Goal: Task Accomplishment & Management: Use online tool/utility

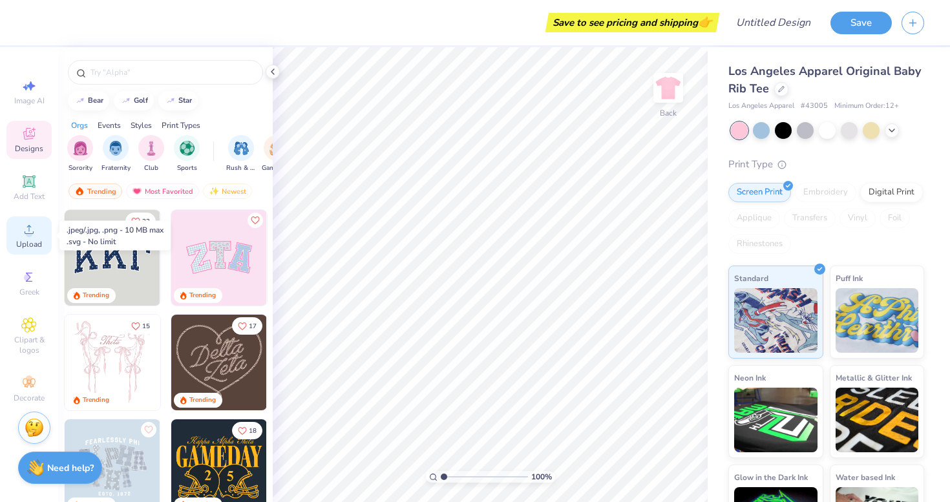
click at [34, 249] on span "Upload" at bounding box center [29, 244] width 26 height 10
click at [892, 131] on icon at bounding box center [892, 129] width 10 height 10
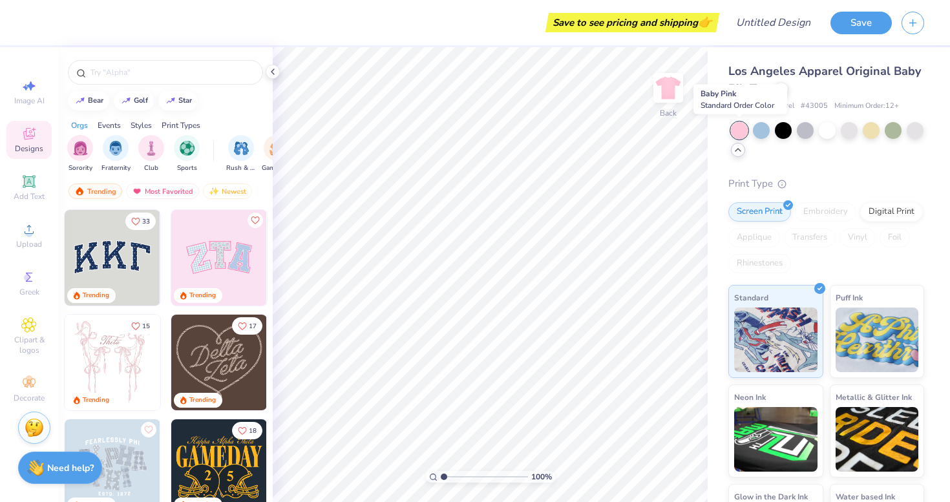
click at [737, 131] on div at bounding box center [739, 130] width 17 height 17
click at [737, 156] on div at bounding box center [827, 140] width 193 height 36
click at [738, 153] on icon at bounding box center [738, 150] width 10 height 10
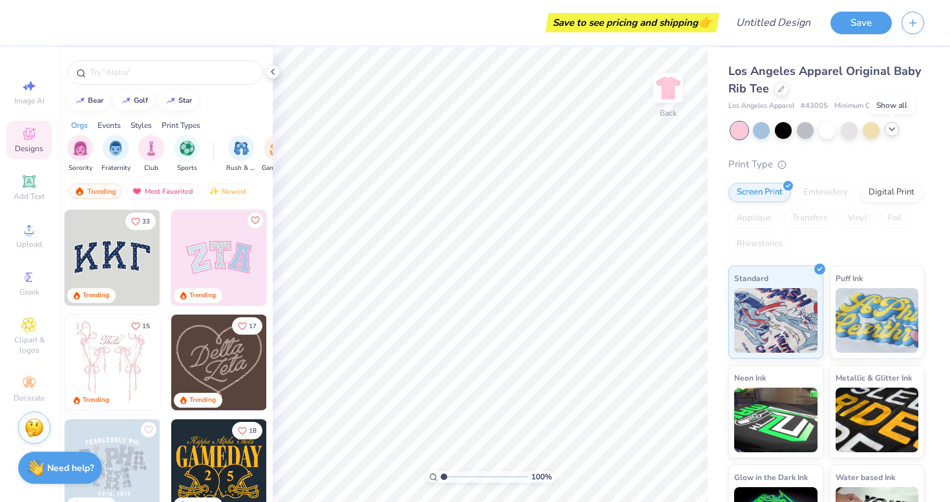
click at [894, 132] on icon at bounding box center [892, 129] width 10 height 10
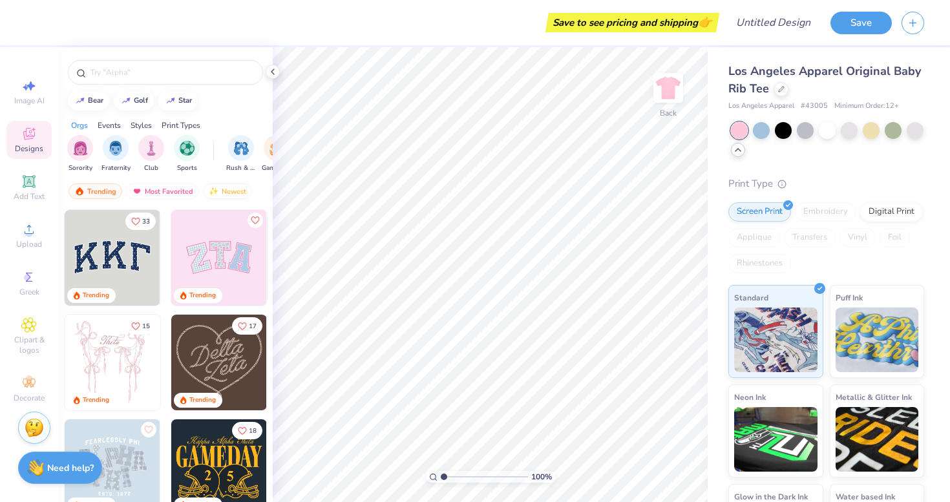
click at [737, 150] on icon at bounding box center [738, 150] width 10 height 10
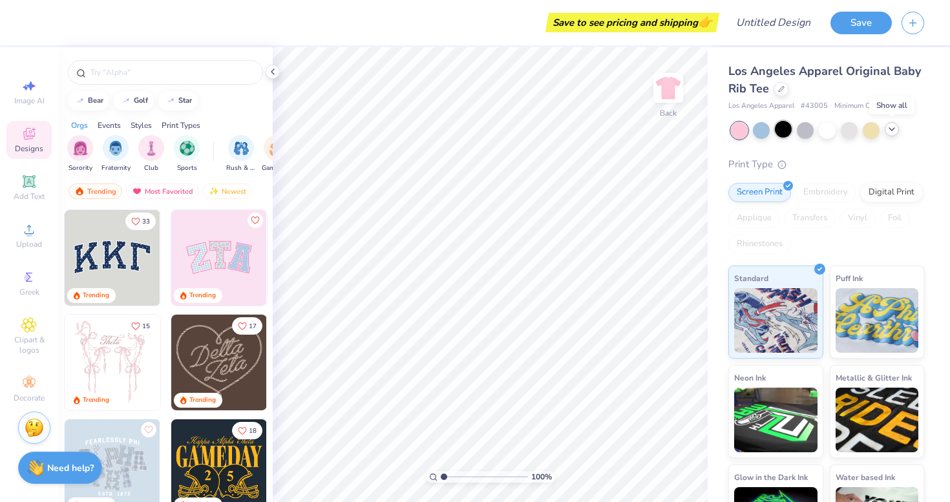
click at [781, 137] on div at bounding box center [783, 129] width 17 height 17
click at [736, 126] on div at bounding box center [739, 130] width 17 height 17
click at [853, 130] on div at bounding box center [849, 129] width 17 height 17
click at [809, 133] on div at bounding box center [805, 129] width 17 height 17
click at [898, 125] on div at bounding box center [827, 130] width 193 height 17
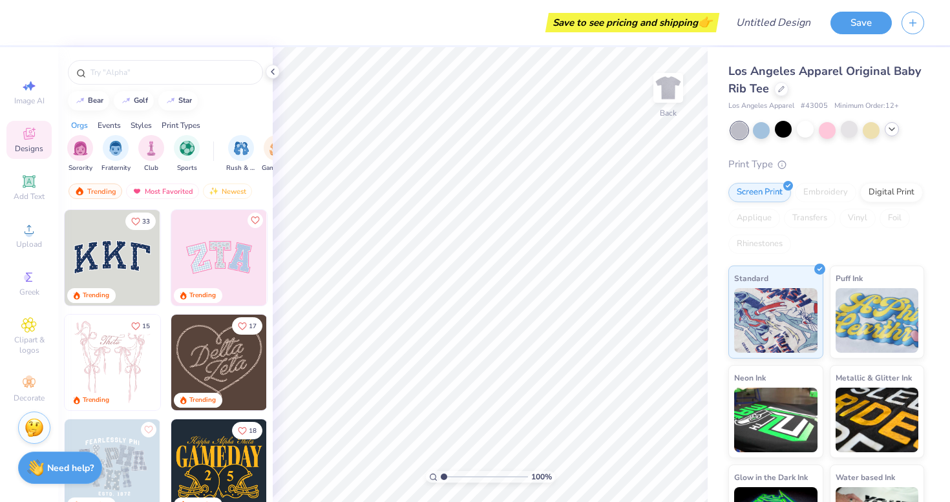
click at [891, 129] on icon at bounding box center [892, 129] width 10 height 10
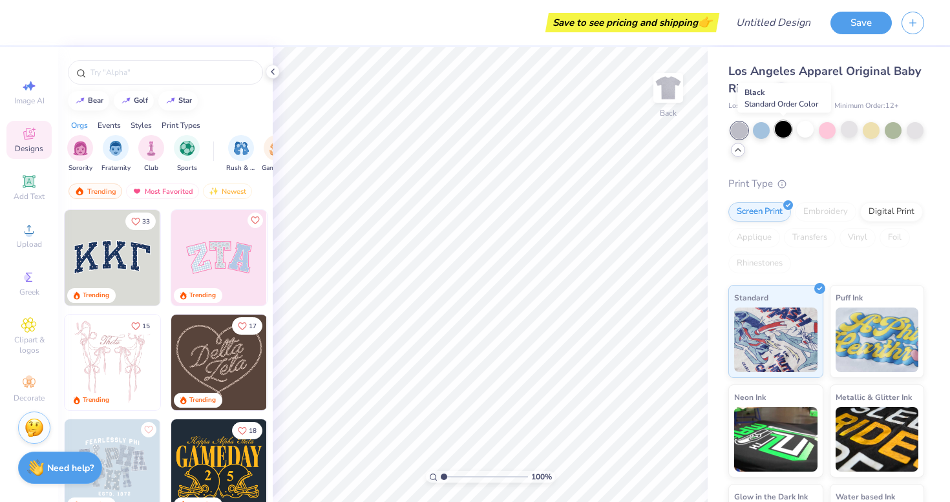
click at [786, 126] on div at bounding box center [783, 129] width 17 height 17
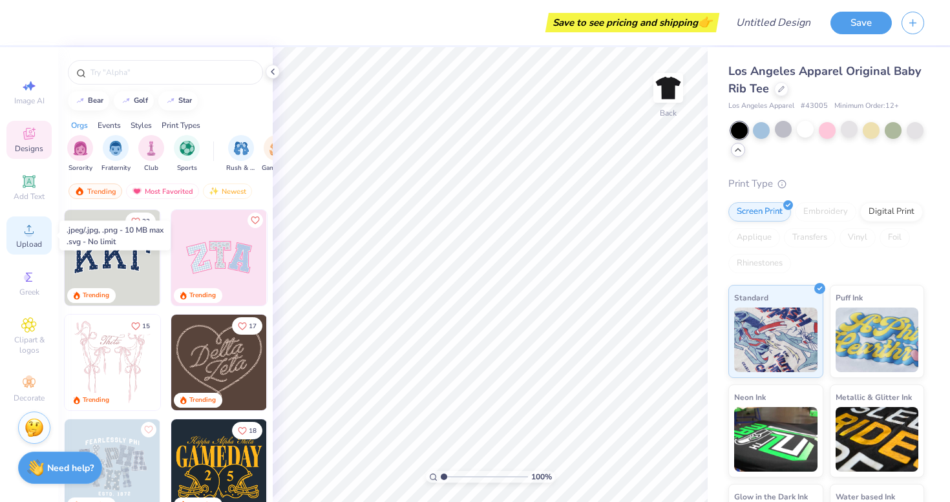
click at [28, 242] on span "Upload" at bounding box center [29, 244] width 26 height 10
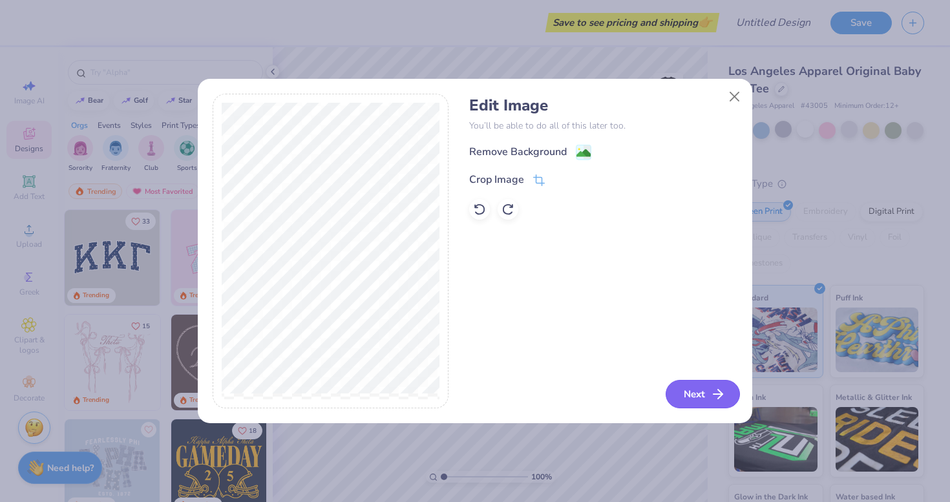
click at [711, 393] on icon "button" at bounding box center [718, 394] width 16 height 16
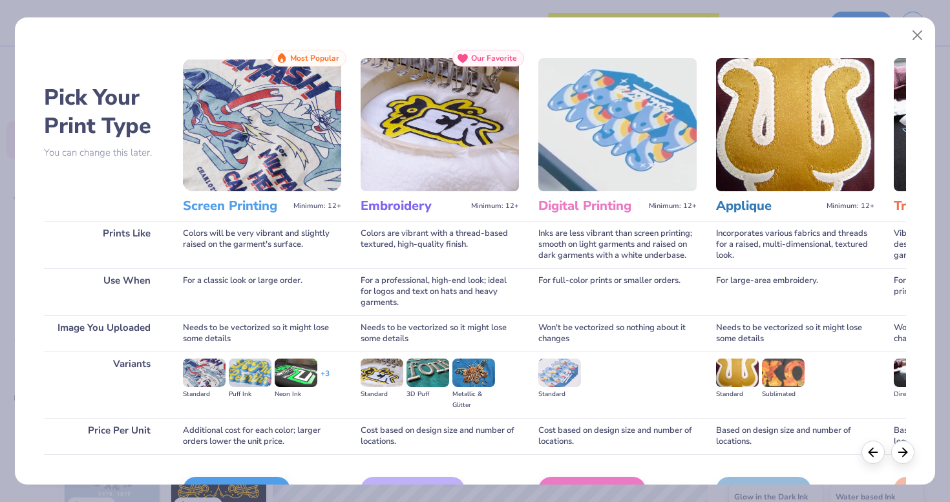
scroll to position [78, 0]
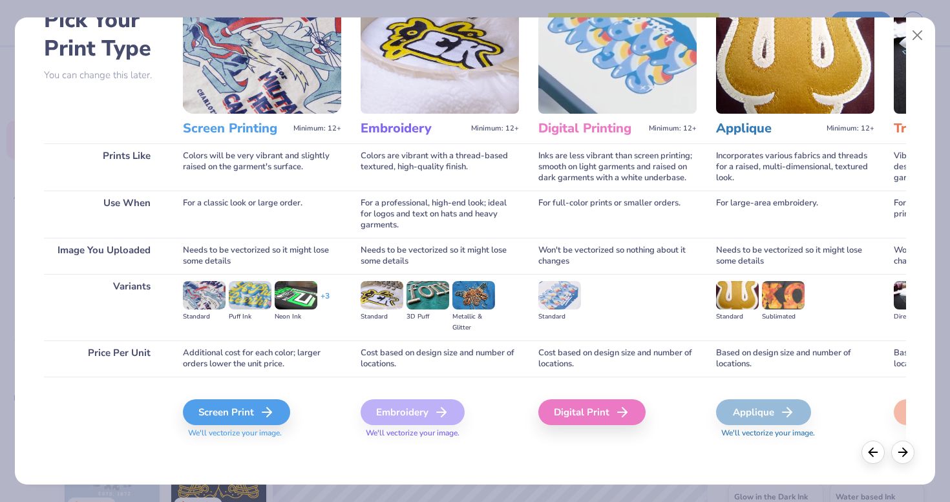
click at [202, 442] on div "Screen Print We'll vectorize your image." at bounding box center [262, 411] width 158 height 69
click at [229, 415] on div "Screen Print" at bounding box center [238, 412] width 107 height 26
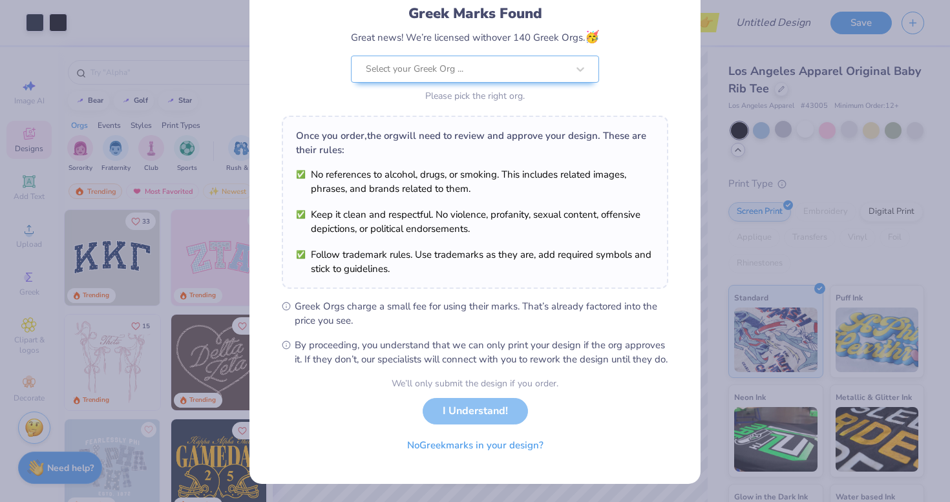
scroll to position [103, 0]
click at [487, 412] on div "We’ll only submit the design if you order. I Understand! No Greek marks in your…" at bounding box center [475, 417] width 167 height 81
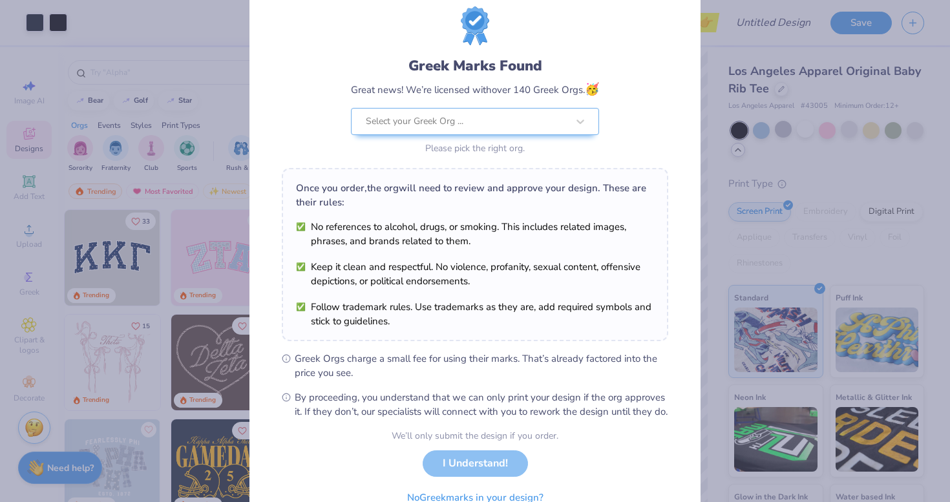
scroll to position [22, 0]
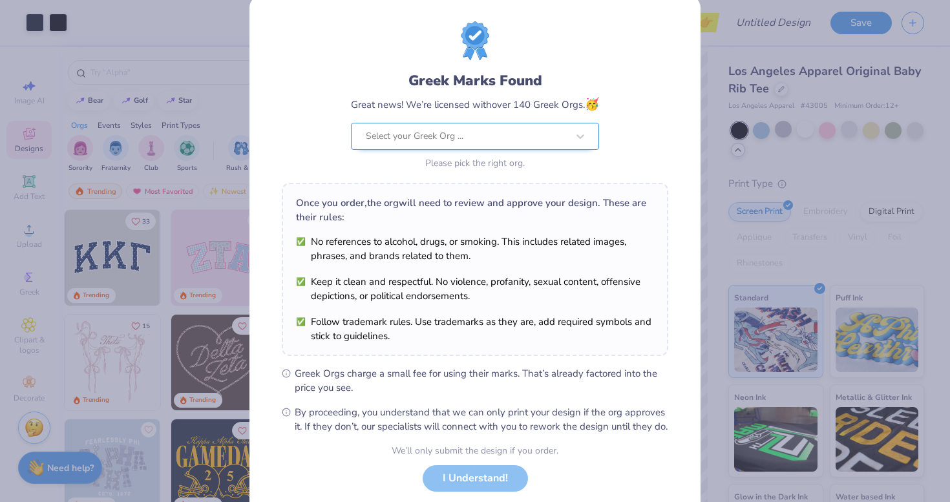
click at [510, 126] on div "Greek Marks Found Great news! We’re licensed with over 140 Greek Orgs. 🥳 Select…" at bounding box center [475, 121] width 248 height 102
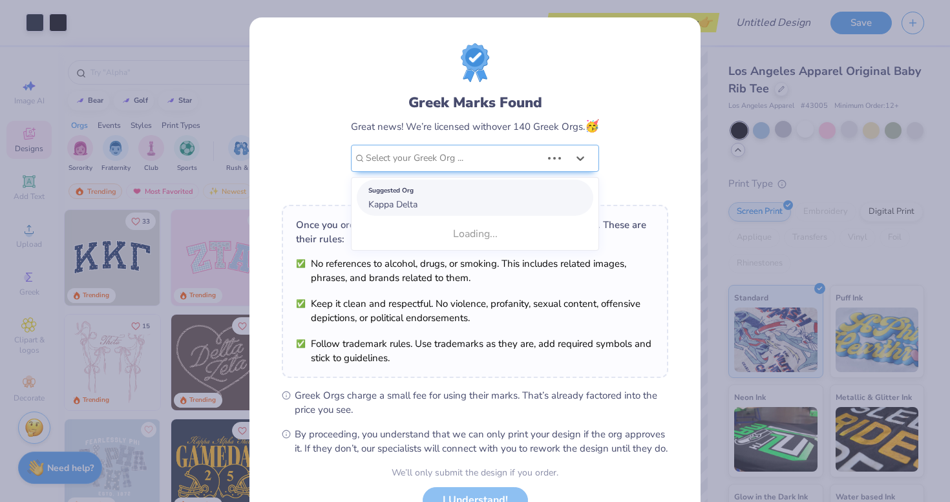
click at [384, 203] on span "Kappa Delta" at bounding box center [392, 204] width 49 height 12
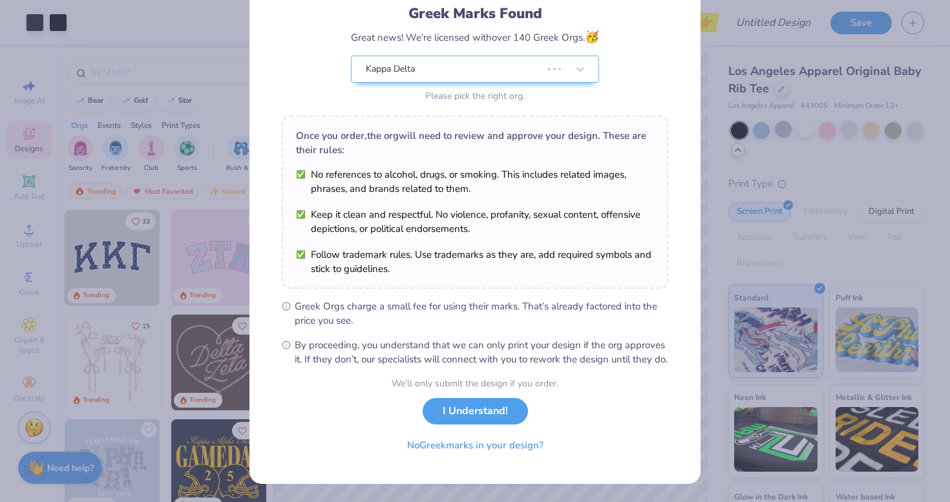
scroll to position [97, 0]
click at [454, 421] on button "I Understand!" at bounding box center [475, 408] width 105 height 26
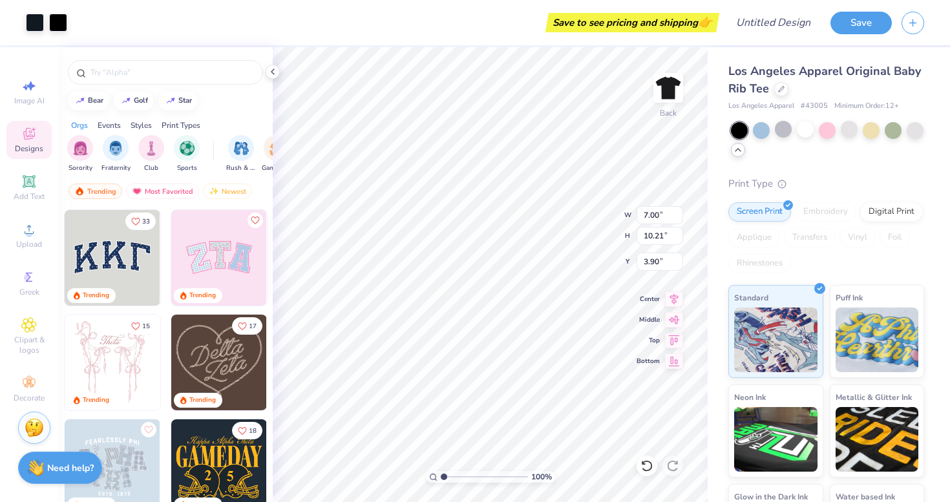
scroll to position [0, 0]
click at [41, 26] on div at bounding box center [35, 21] width 18 height 18
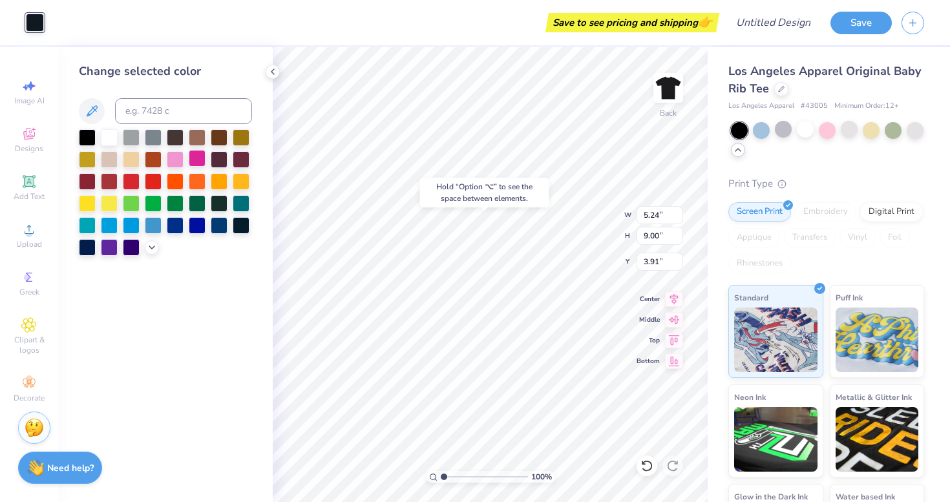
click at [194, 162] on div at bounding box center [197, 158] width 17 height 17
click at [177, 161] on div at bounding box center [175, 158] width 17 height 17
type input "1.35"
type input "1.53"
type input "4.56"
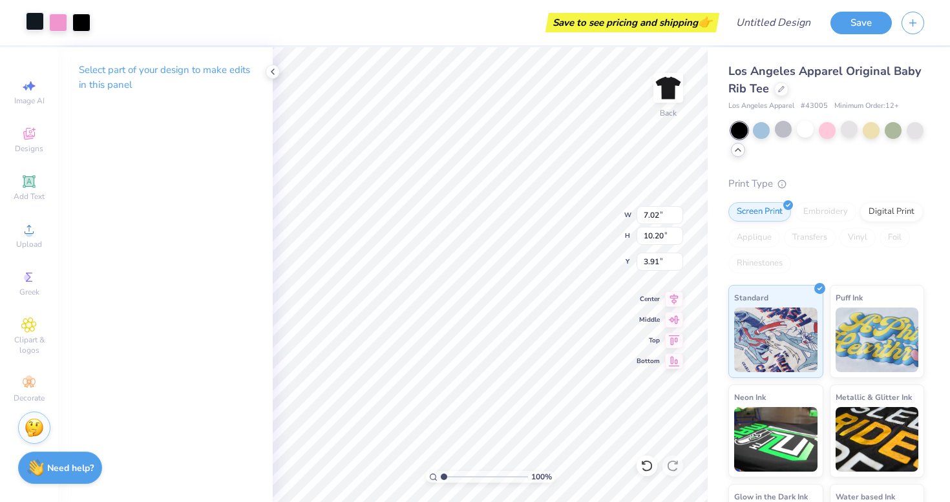
click at [37, 21] on div at bounding box center [35, 21] width 18 height 18
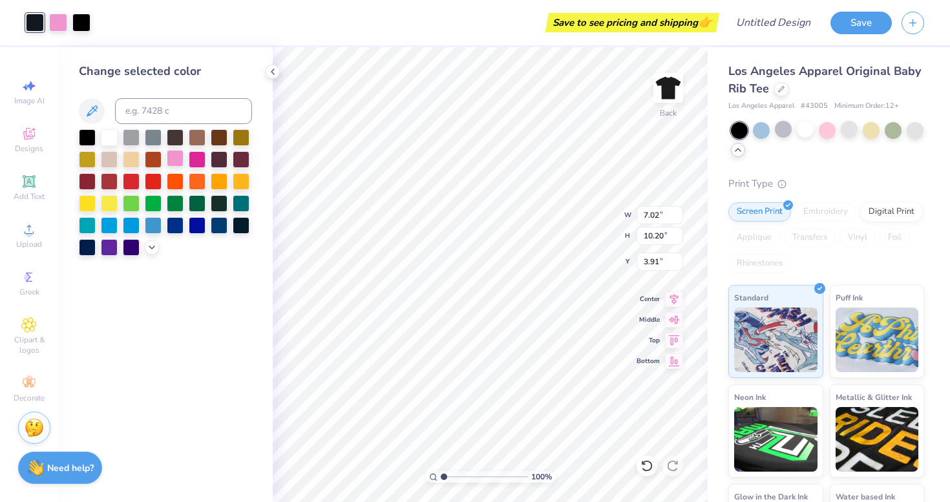
click at [173, 160] on div at bounding box center [175, 158] width 17 height 17
click at [55, 25] on div at bounding box center [58, 21] width 18 height 18
click at [179, 161] on div at bounding box center [175, 158] width 17 height 17
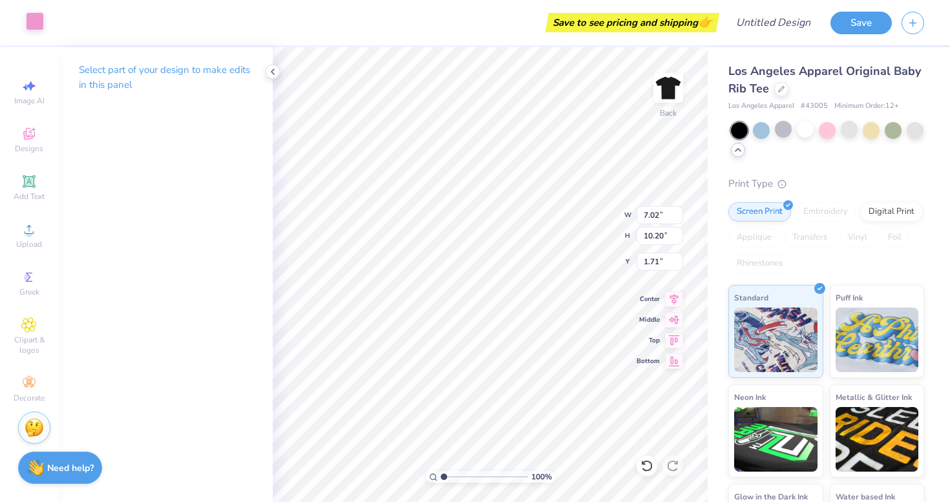
click at [41, 24] on div at bounding box center [35, 21] width 18 height 18
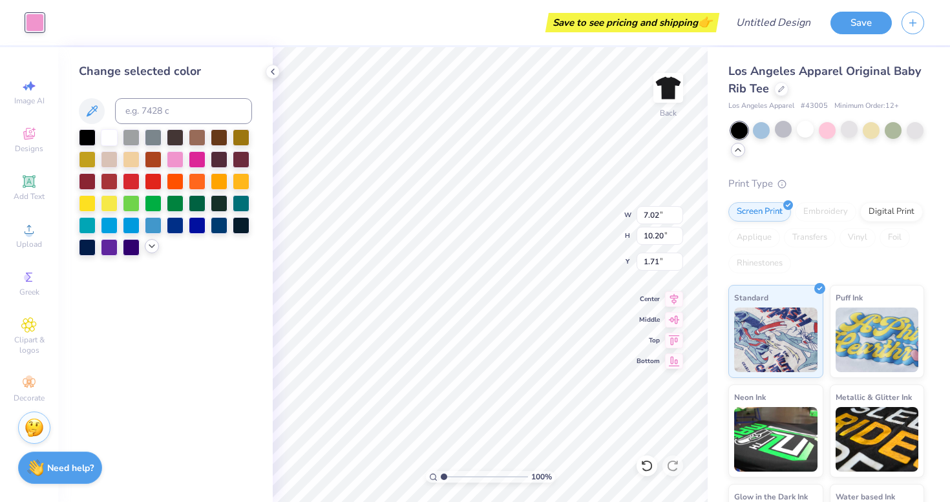
click at [151, 246] on polyline at bounding box center [151, 246] width 5 height 3
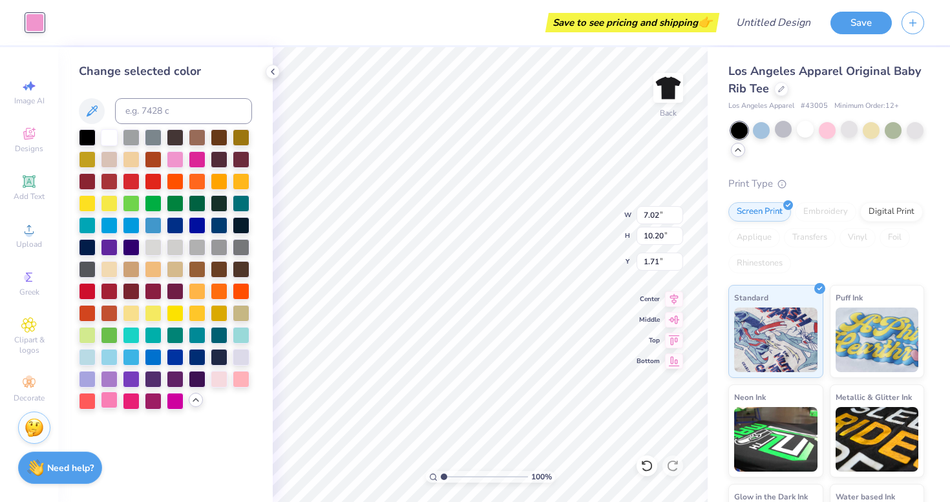
click at [111, 402] on div at bounding box center [109, 400] width 17 height 17
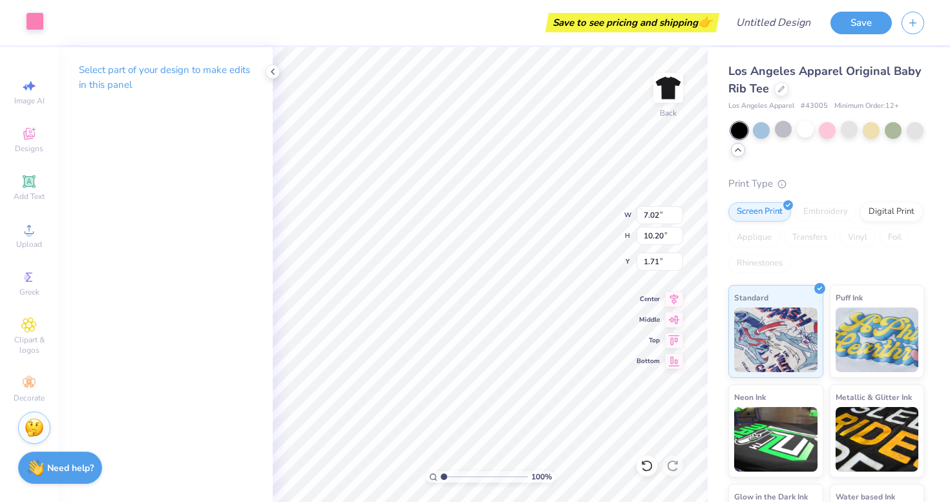
click at [42, 23] on div at bounding box center [35, 21] width 18 height 18
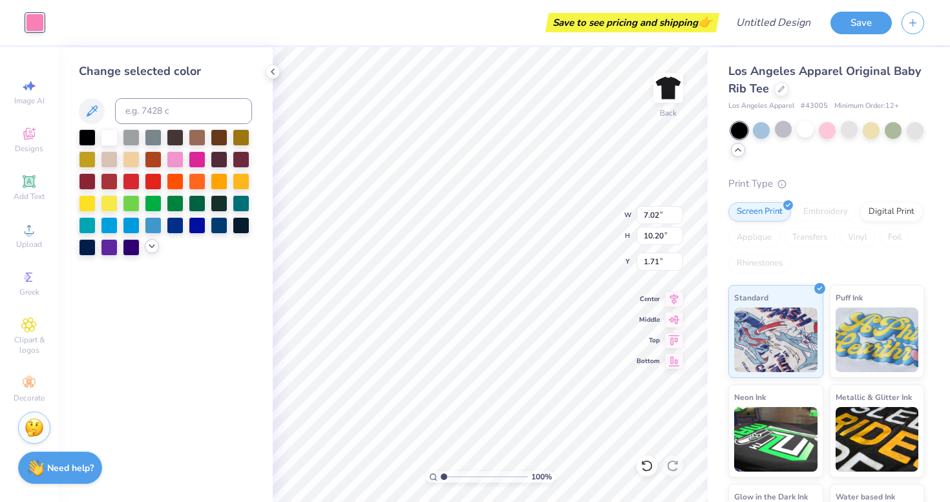
click at [147, 247] on icon at bounding box center [152, 246] width 10 height 10
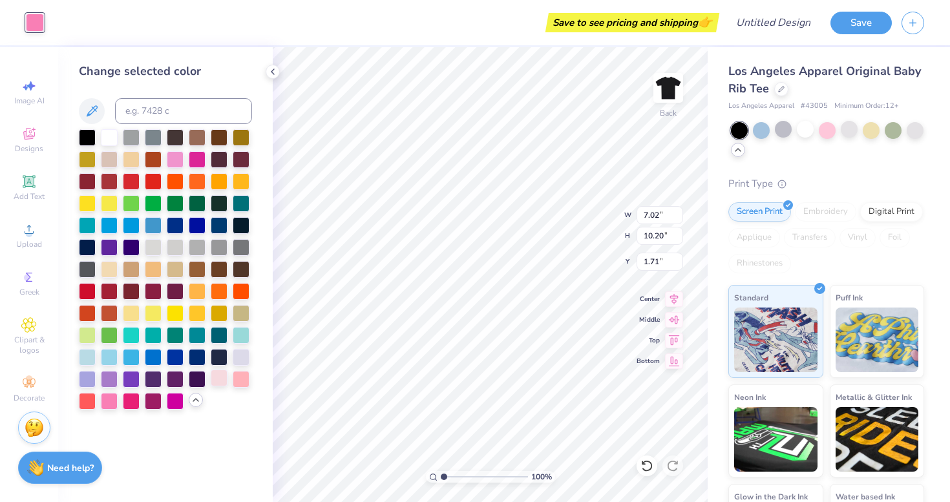
click at [218, 375] on div at bounding box center [219, 378] width 17 height 17
click at [109, 401] on div at bounding box center [109, 400] width 17 height 17
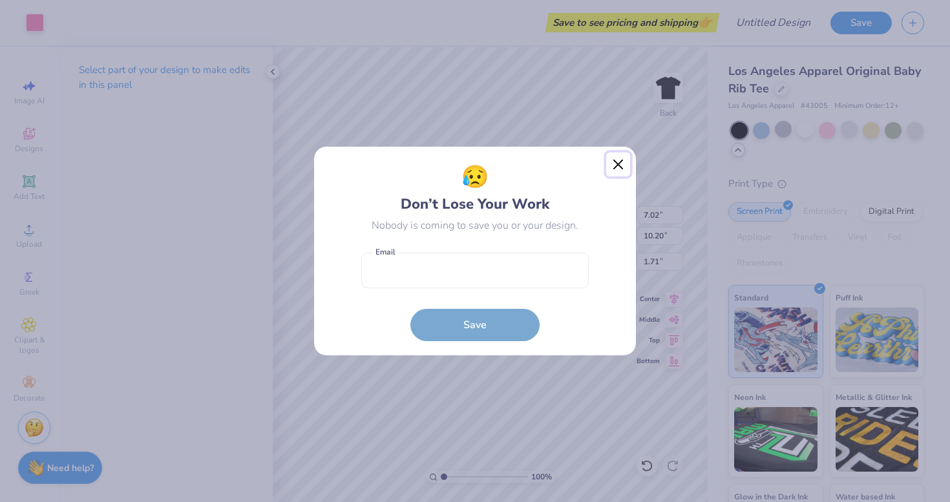
click at [623, 160] on button "Close" at bounding box center [618, 164] width 25 height 25
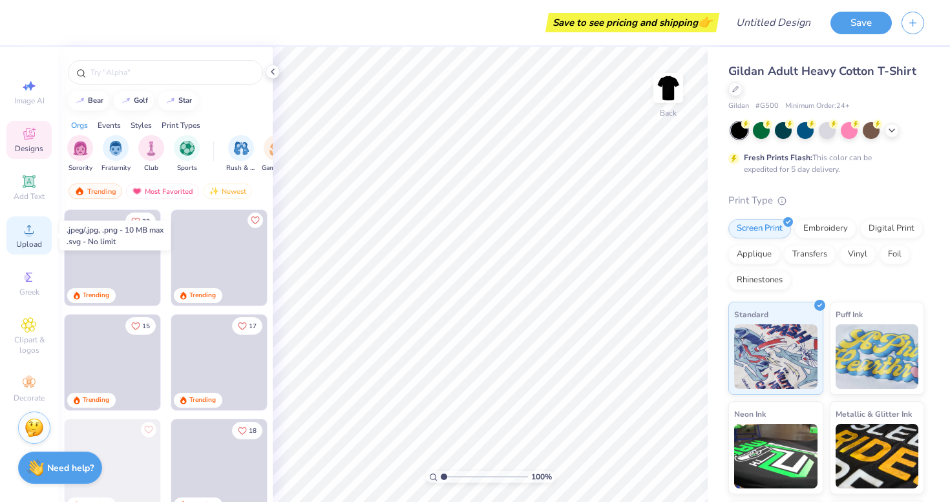
click at [28, 231] on circle at bounding box center [28, 233] width 7 height 7
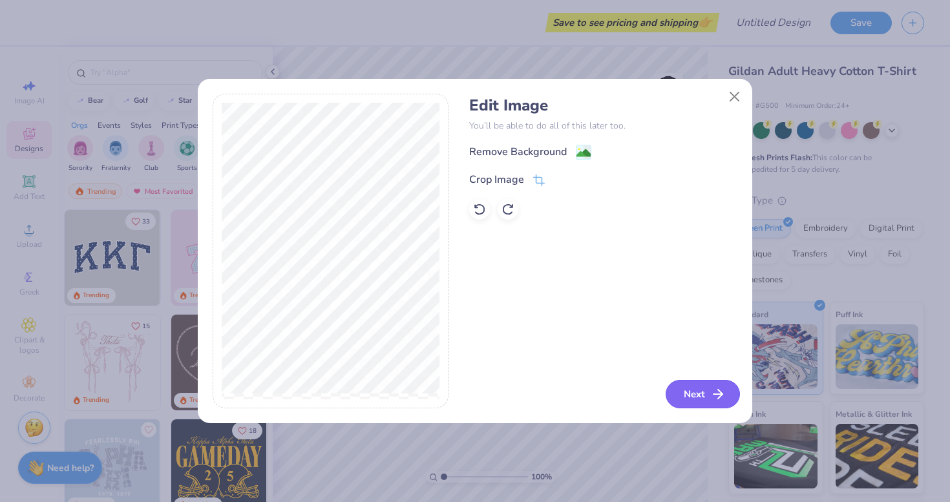
click at [695, 396] on button "Next" at bounding box center [703, 394] width 74 height 28
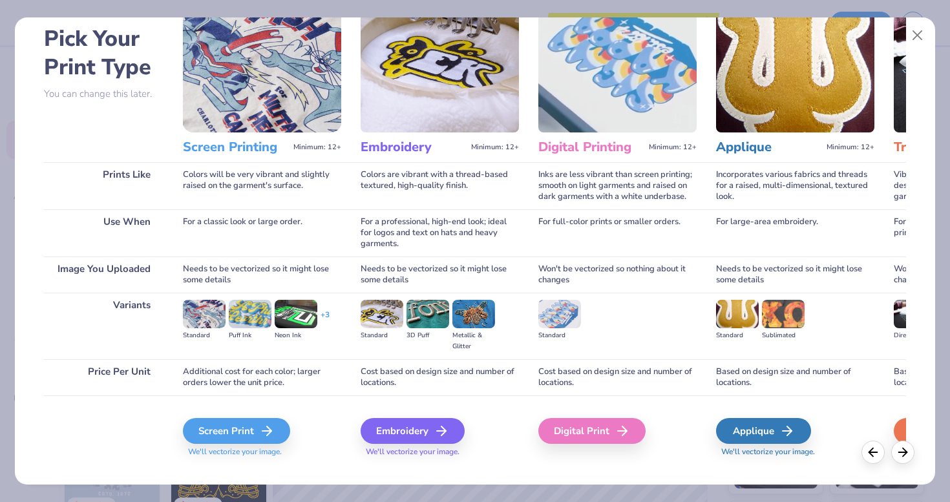
scroll to position [78, 0]
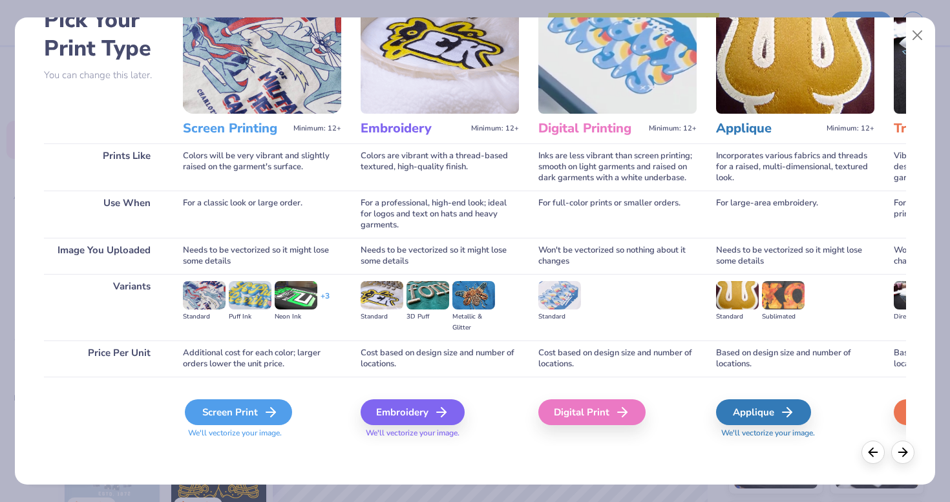
click at [248, 415] on div "Screen Print" at bounding box center [238, 412] width 107 height 26
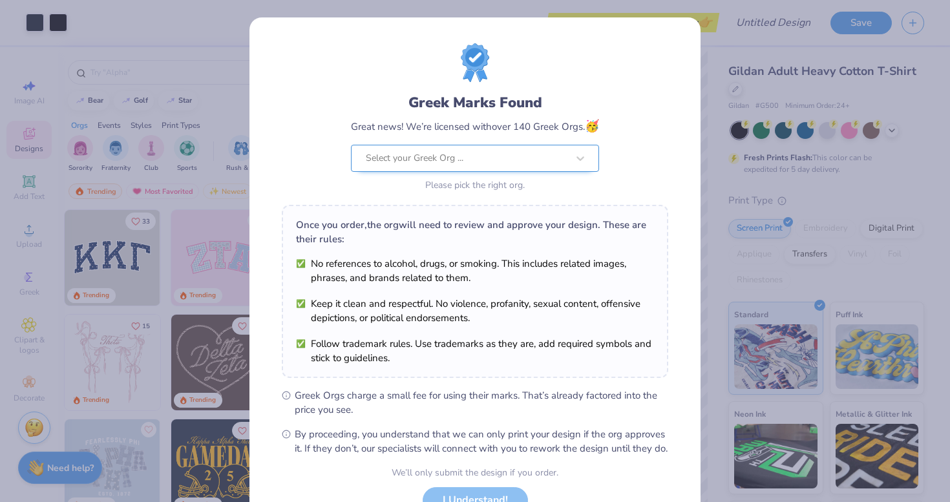
click at [439, 163] on div at bounding box center [467, 158] width 202 height 17
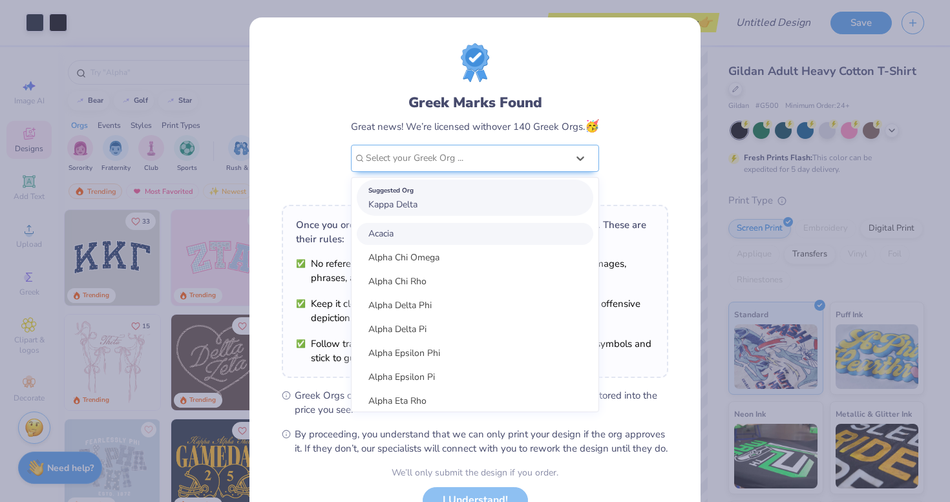
click at [403, 206] on span "Kappa Delta" at bounding box center [392, 204] width 49 height 12
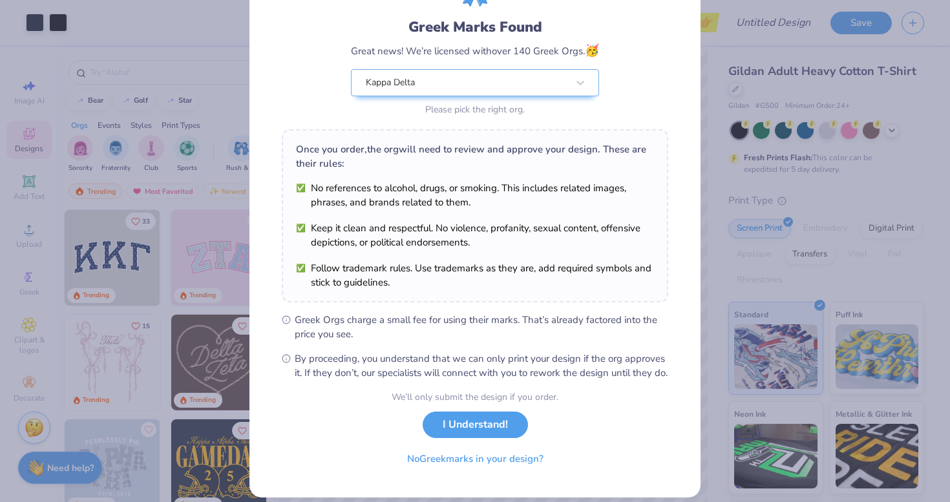
scroll to position [87, 0]
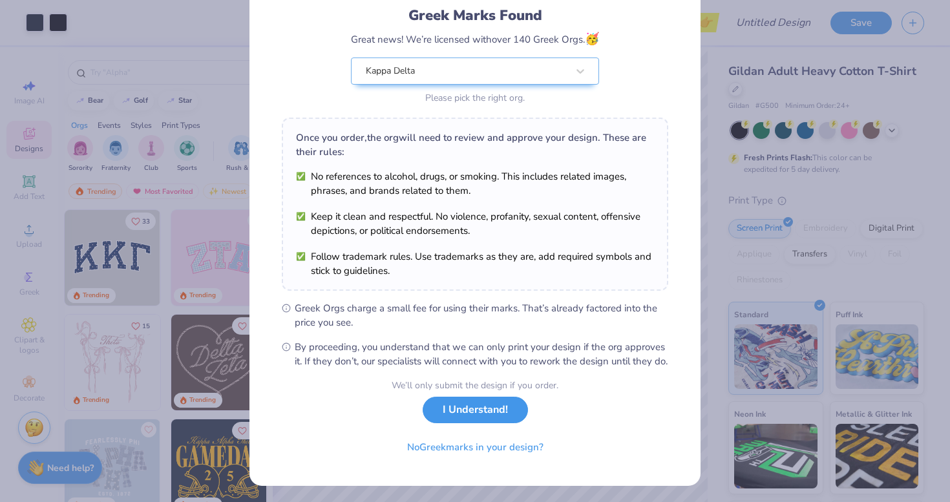
click at [451, 423] on button "I Understand!" at bounding box center [475, 410] width 105 height 26
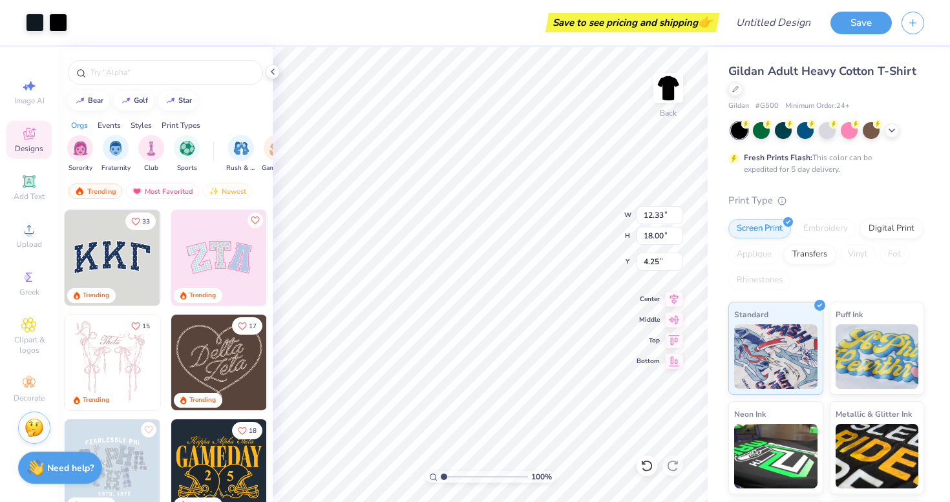
scroll to position [0, 0]
click at [36, 17] on div at bounding box center [35, 21] width 18 height 18
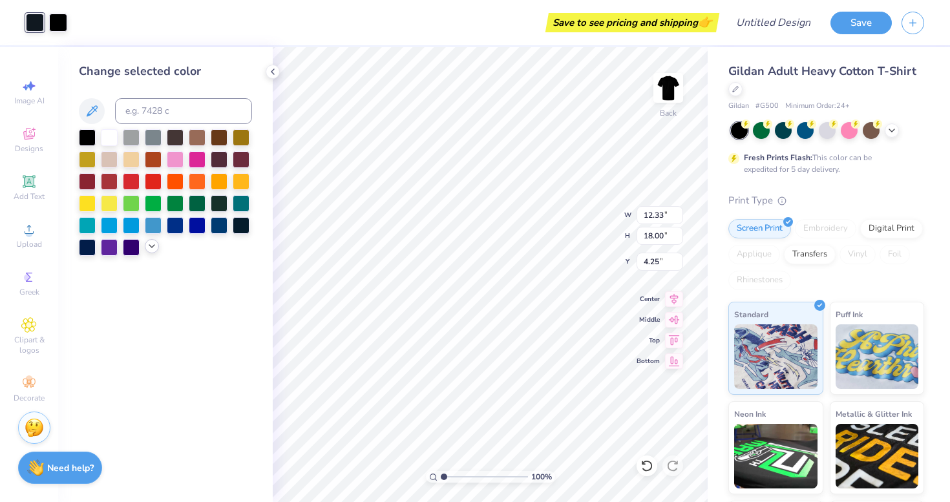
click at [149, 244] on icon at bounding box center [152, 246] width 10 height 10
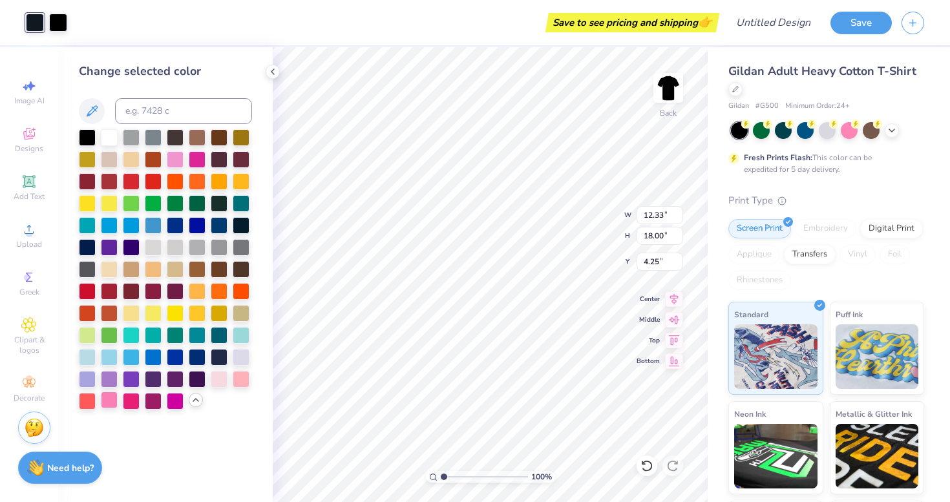
click at [112, 397] on div at bounding box center [109, 400] width 17 height 17
click at [52, 25] on div at bounding box center [58, 21] width 18 height 18
click at [101, 401] on div at bounding box center [109, 400] width 17 height 17
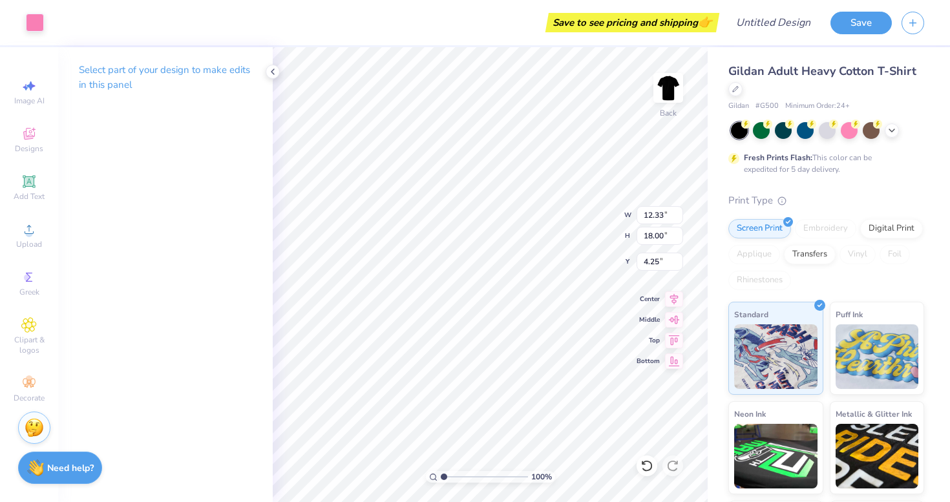
type input "9.24"
type input "13.49"
type input "3.00"
type input "8.62"
type input "12.58"
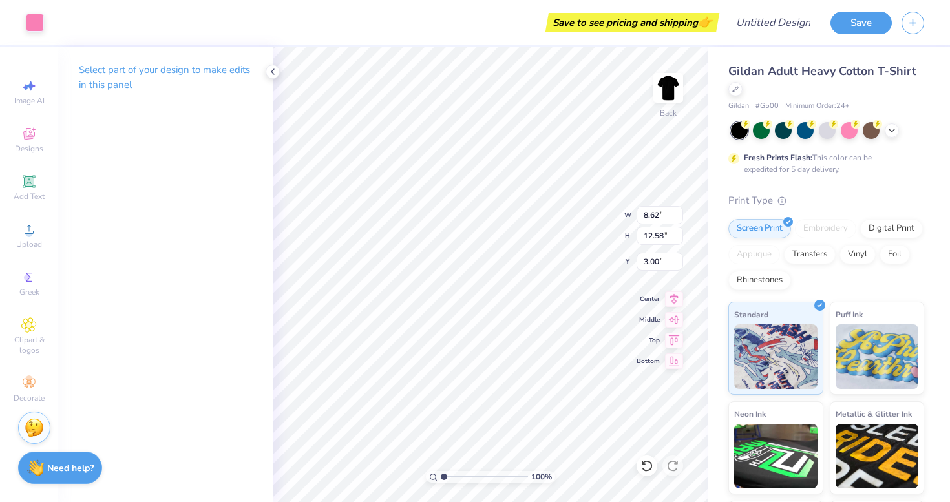
type input "8.26"
type input "12.05"
click at [36, 27] on div at bounding box center [35, 21] width 18 height 18
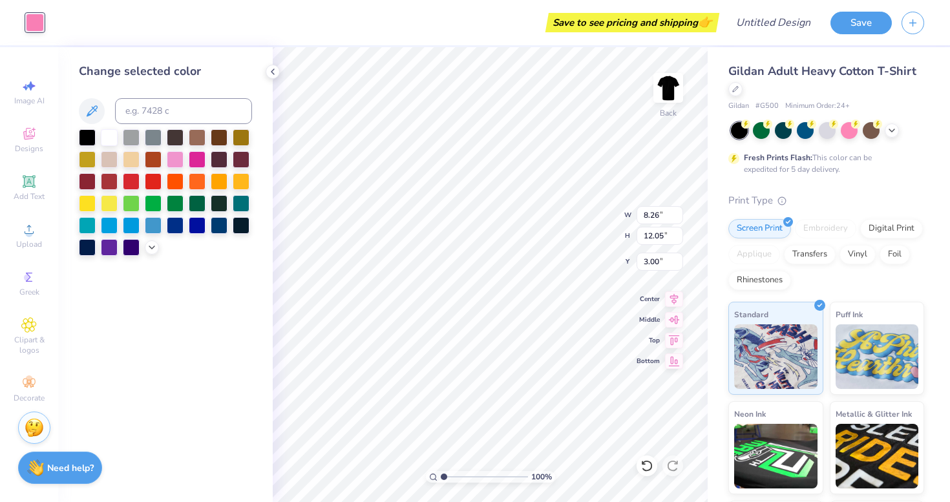
click at [149, 237] on div at bounding box center [165, 192] width 173 height 127
click at [149, 248] on icon at bounding box center [152, 246] width 10 height 10
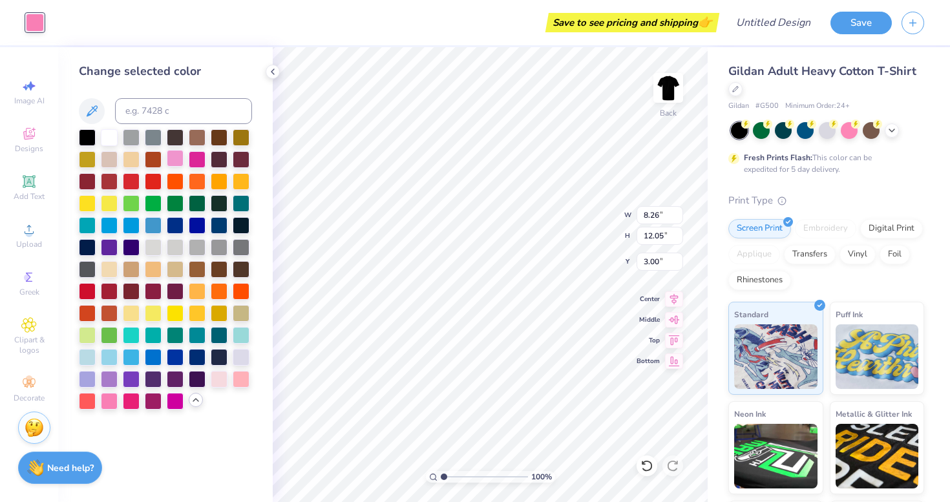
click at [171, 160] on div at bounding box center [175, 158] width 17 height 17
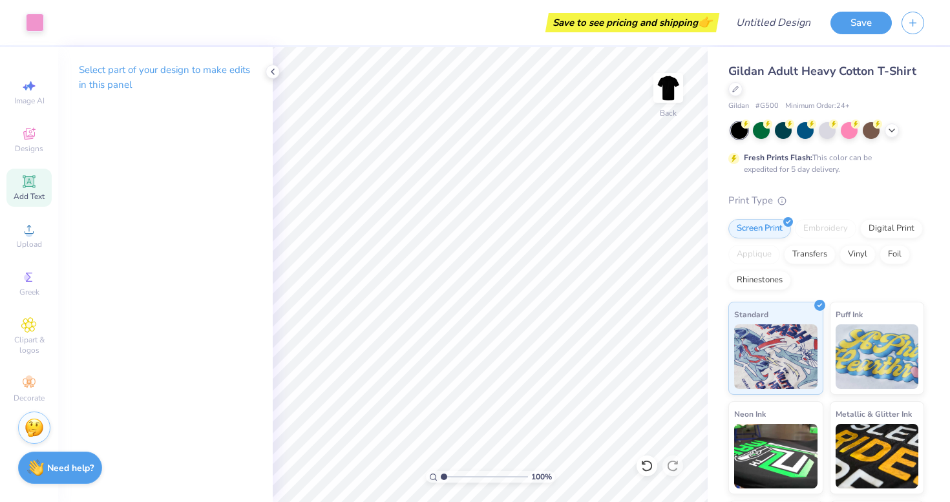
click at [23, 189] on icon at bounding box center [29, 182] width 16 height 16
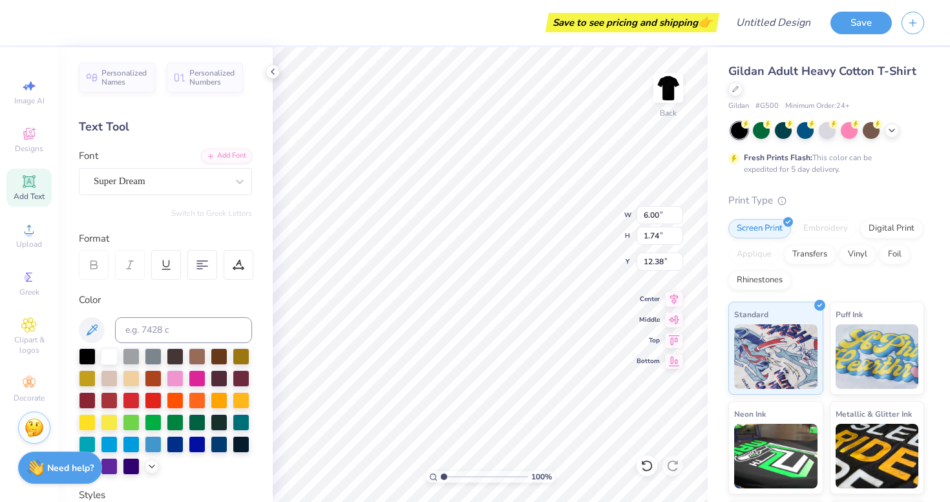
scroll to position [0, 3]
type textarea "Sisterhood is..."
click at [174, 171] on div "Super Dream" at bounding box center [160, 181] width 136 height 20
type input "white"
click at [123, 186] on span "Super Dream" at bounding box center [120, 181] width 52 height 15
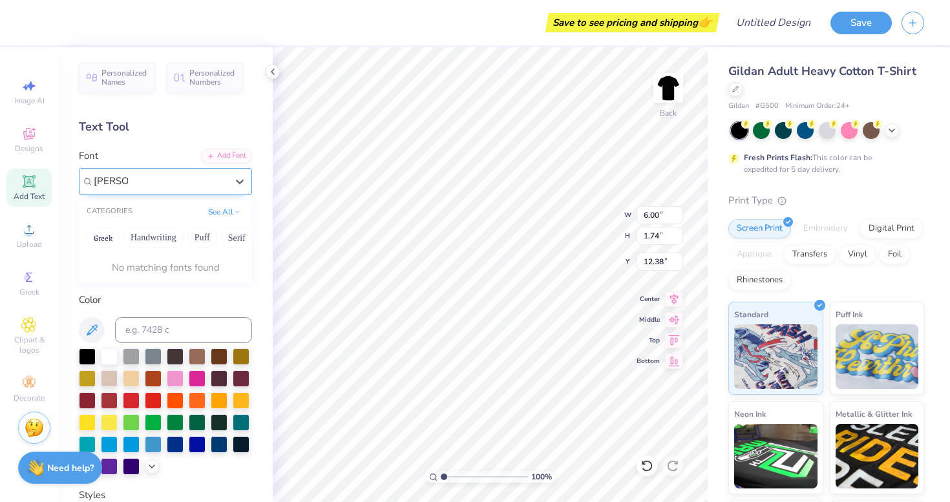
type input "[PERSON_NAME]"
click at [227, 179] on div at bounding box center [160, 181] width 136 height 20
click at [227, 179] on div "Super Dream" at bounding box center [160, 181] width 136 height 20
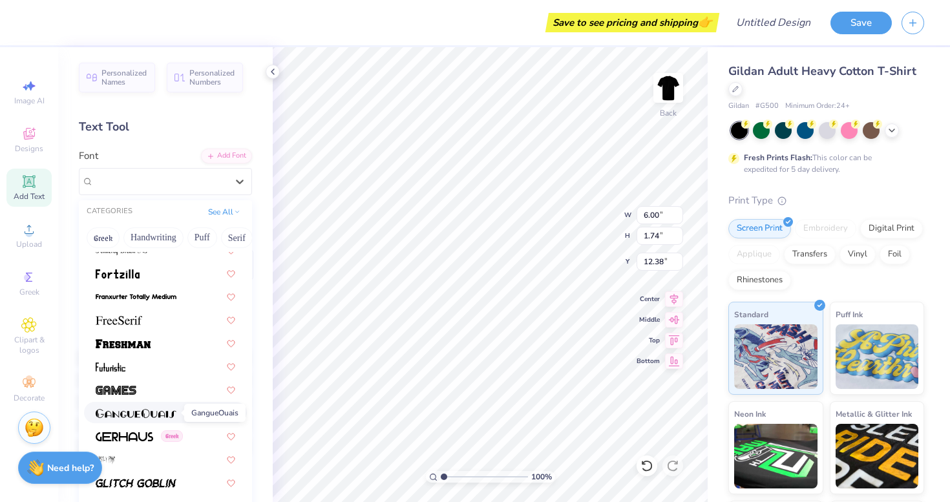
scroll to position [2815, 0]
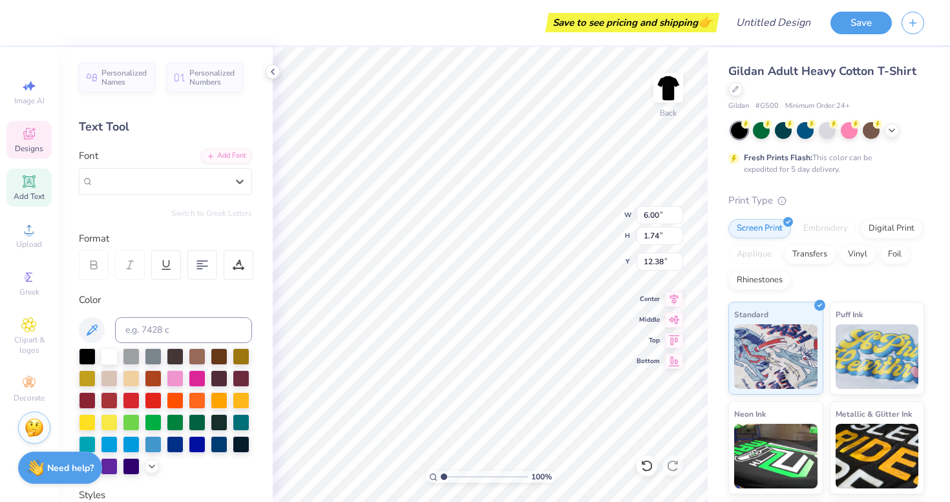
click at [45, 145] on div "Designs" at bounding box center [28, 140] width 45 height 38
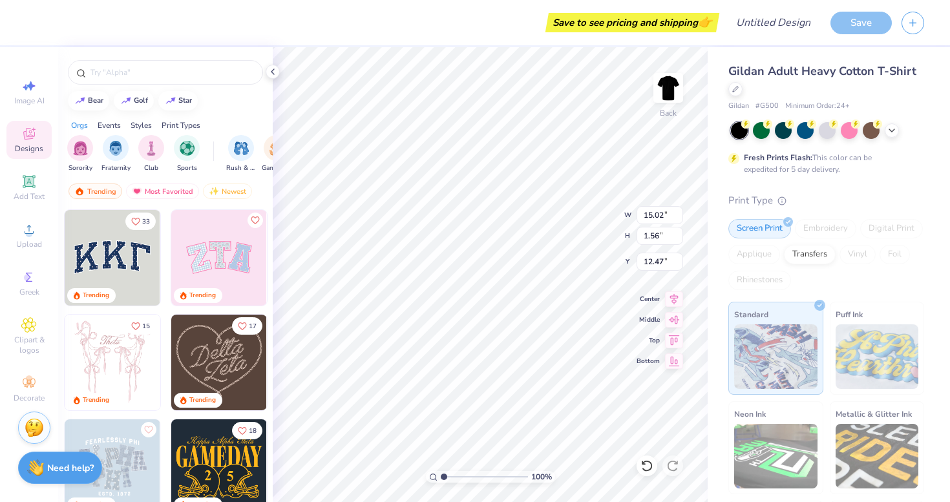
type input "15.02"
type input "1.56"
type input "12.47"
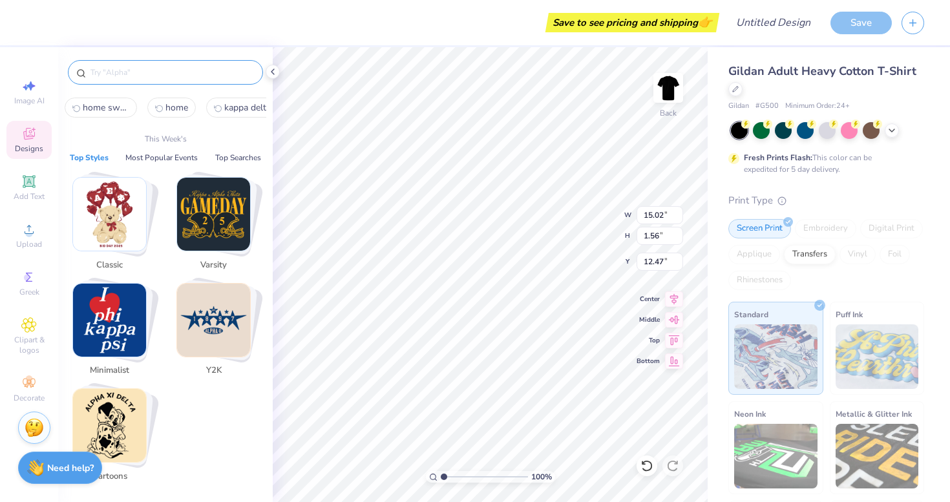
click at [145, 75] on input "text" at bounding box center [171, 72] width 165 height 13
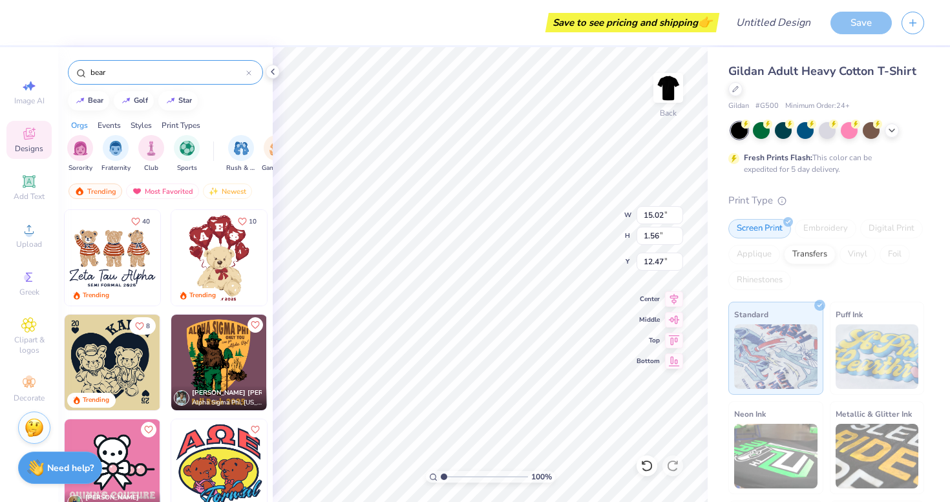
type input "bear"
click at [104, 237] on img at bounding box center [113, 258] width 96 height 96
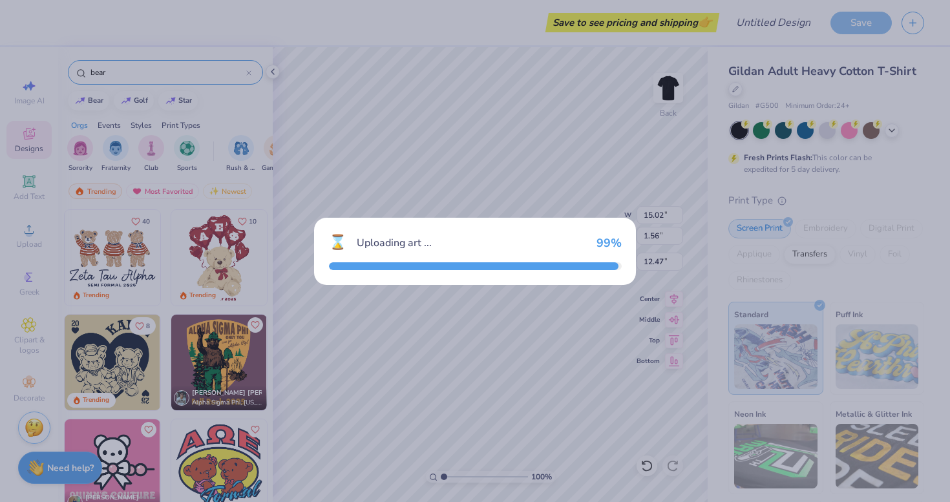
type input "8.21"
type input "5.55"
type input "3.00"
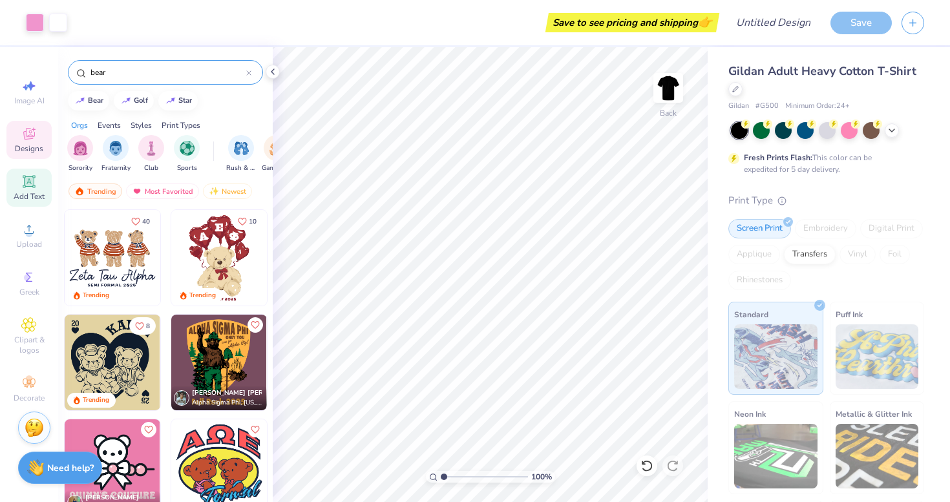
click at [27, 185] on icon at bounding box center [29, 181] width 10 height 10
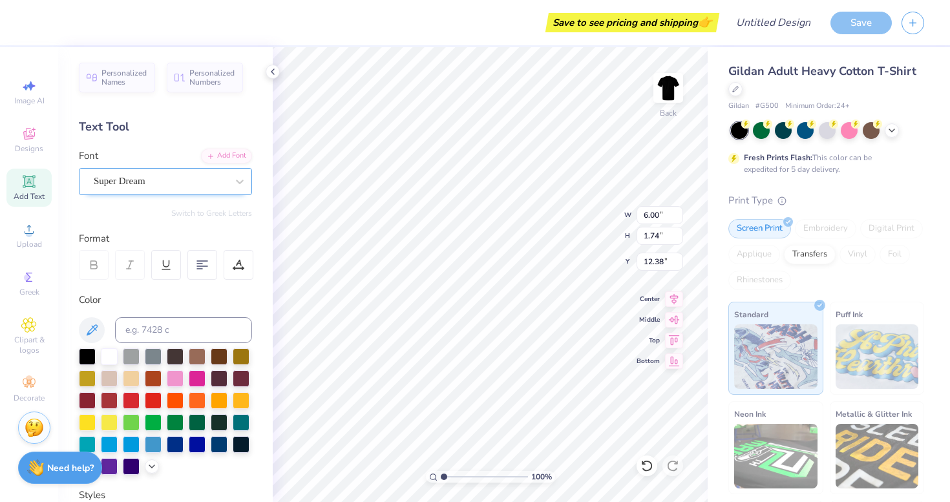
click at [157, 182] on div "Super Dream" at bounding box center [160, 181] width 136 height 20
click at [149, 185] on div "Super Dream" at bounding box center [160, 181] width 136 height 20
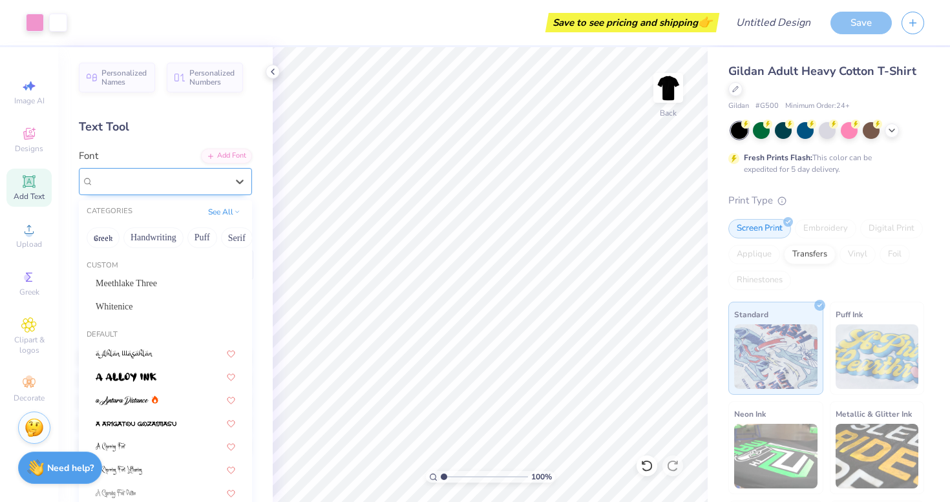
click at [145, 185] on span "Super Dream" at bounding box center [120, 181] width 52 height 15
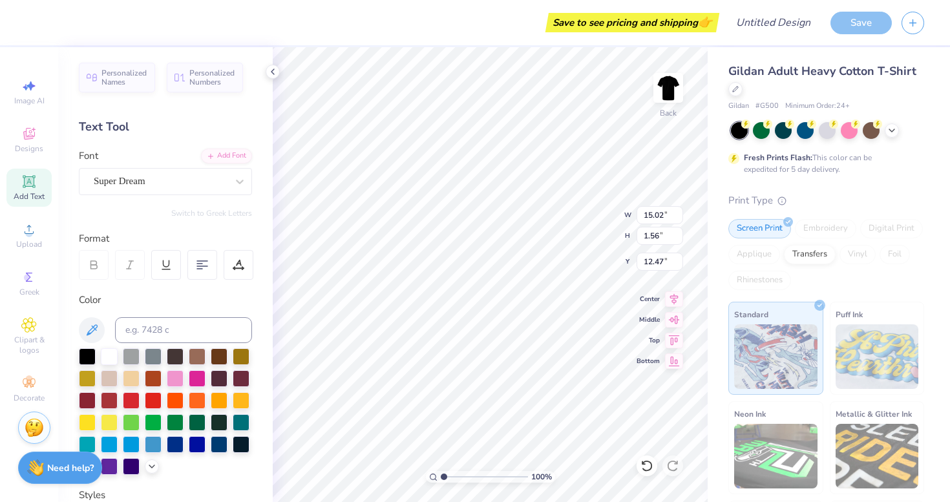
click at [129, 224] on div "Personalized Names Personalized Numbers Text Tool Add Font Font Super Dream Swi…" at bounding box center [165, 274] width 215 height 455
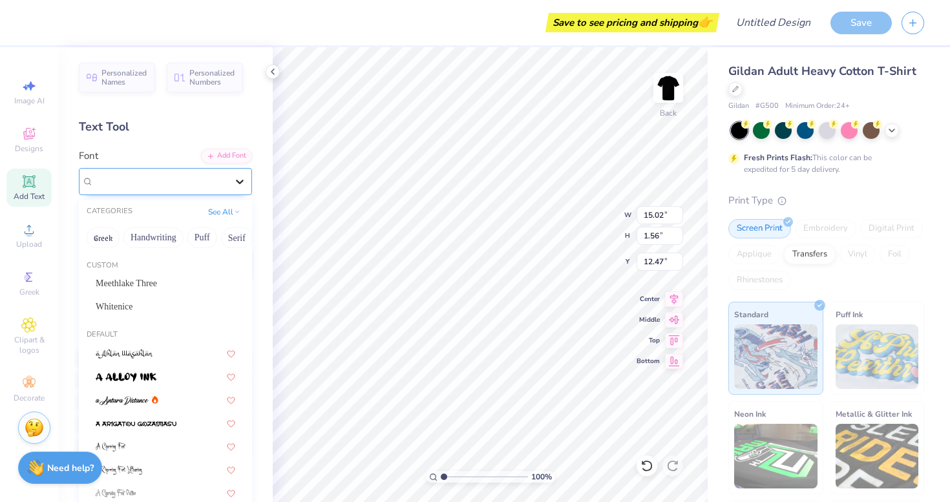
click at [230, 182] on div at bounding box center [239, 181] width 23 height 23
click at [100, 237] on button "Greek" at bounding box center [103, 237] width 33 height 21
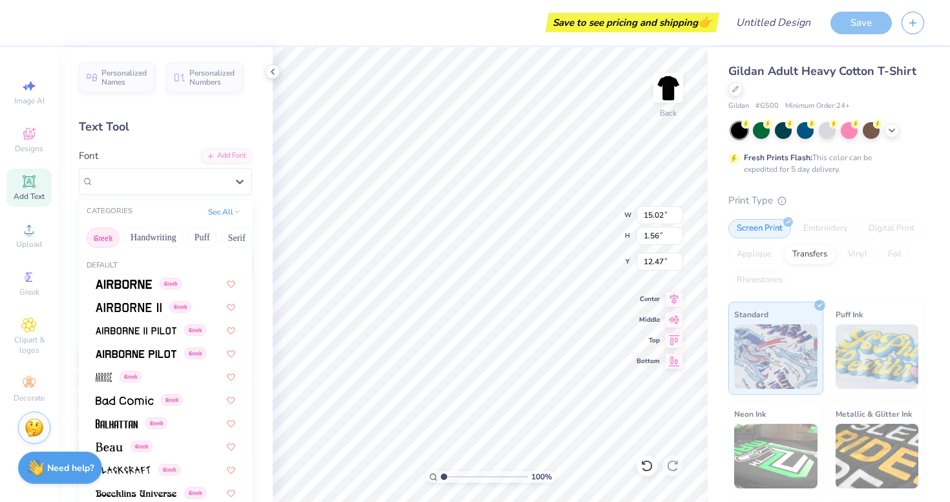
click at [100, 237] on button "Greek" at bounding box center [103, 237] width 33 height 21
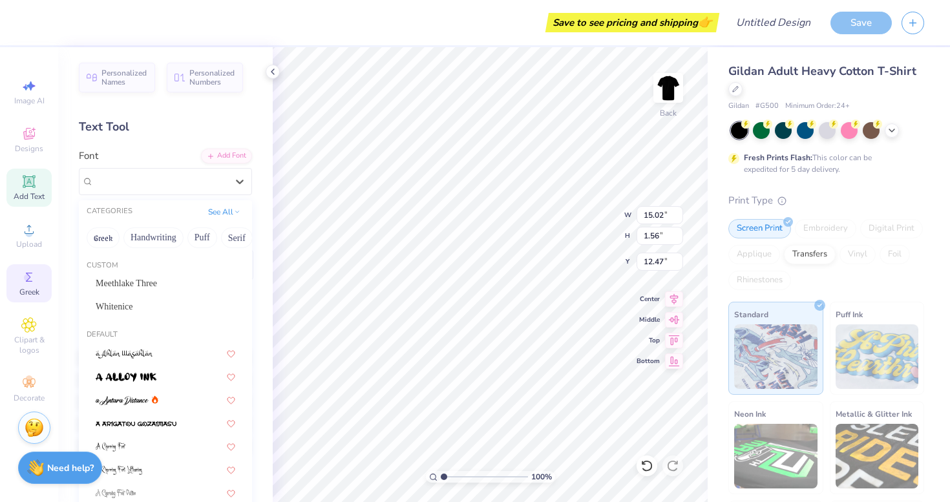
click at [39, 282] on div "Greek" at bounding box center [28, 283] width 45 height 38
